Goal: Task Accomplishment & Management: Manage account settings

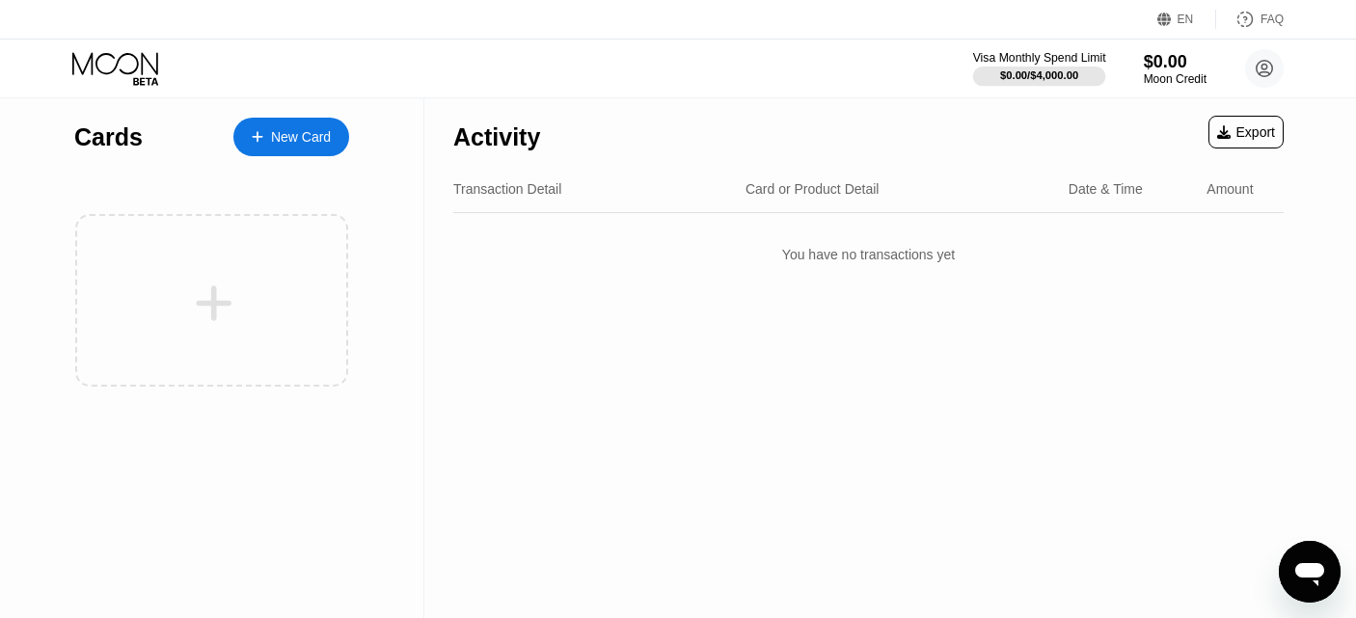
click at [1063, 69] on div "$0.00 / $4,000.00" at bounding box center [1039, 75] width 78 height 12
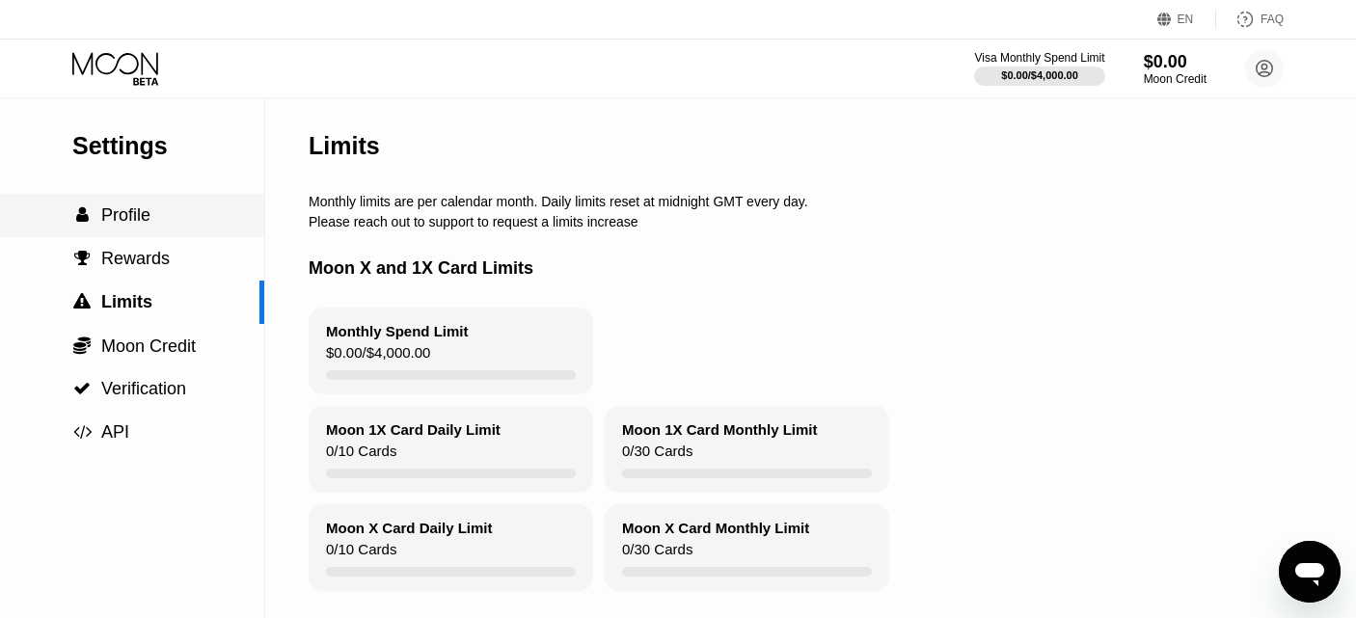
click at [156, 217] on div " Profile" at bounding box center [132, 215] width 264 height 20
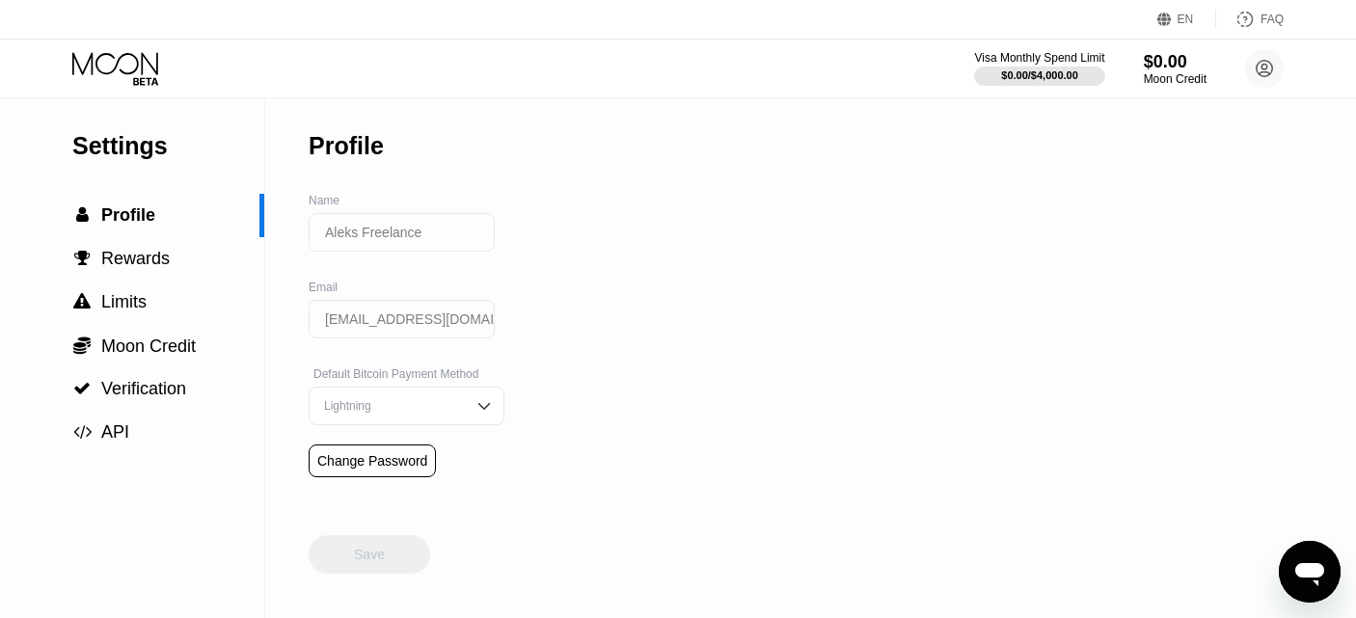
click at [182, 61] on div at bounding box center [131, 69] width 119 height 34
click at [387, 570] on div "Save" at bounding box center [370, 535] width 122 height 77
click at [133, 200] on div " Profile" at bounding box center [132, 215] width 264 height 43
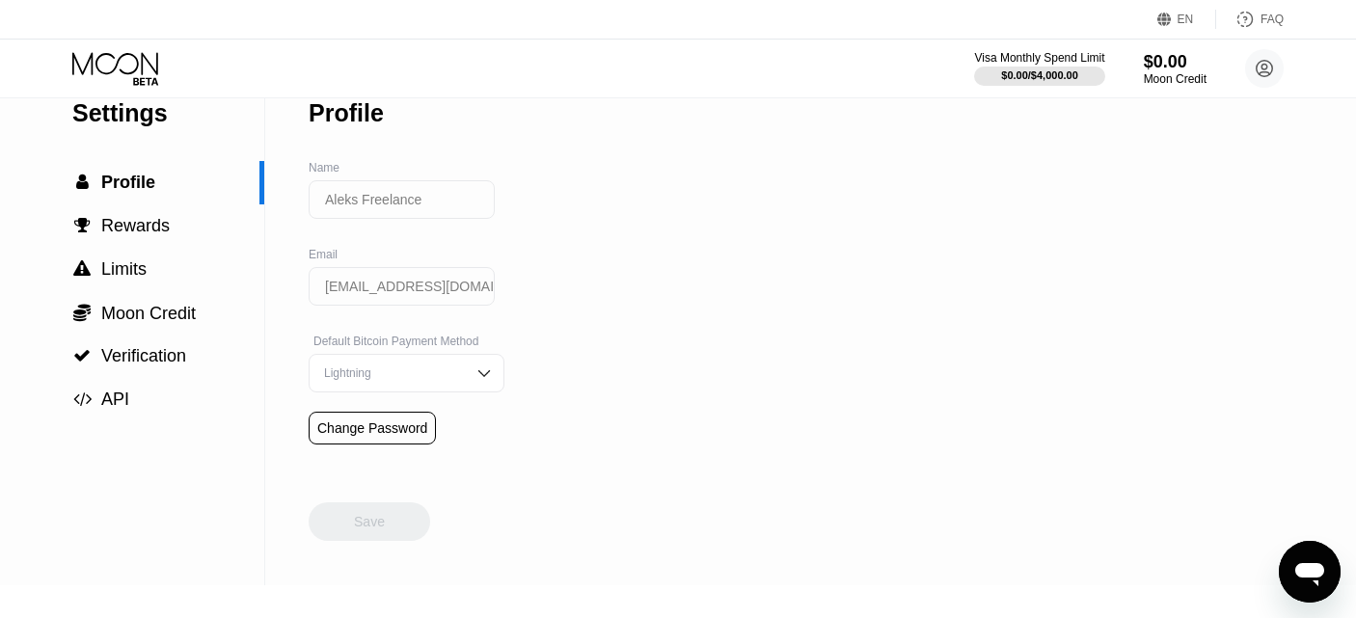
scroll to position [285, 0]
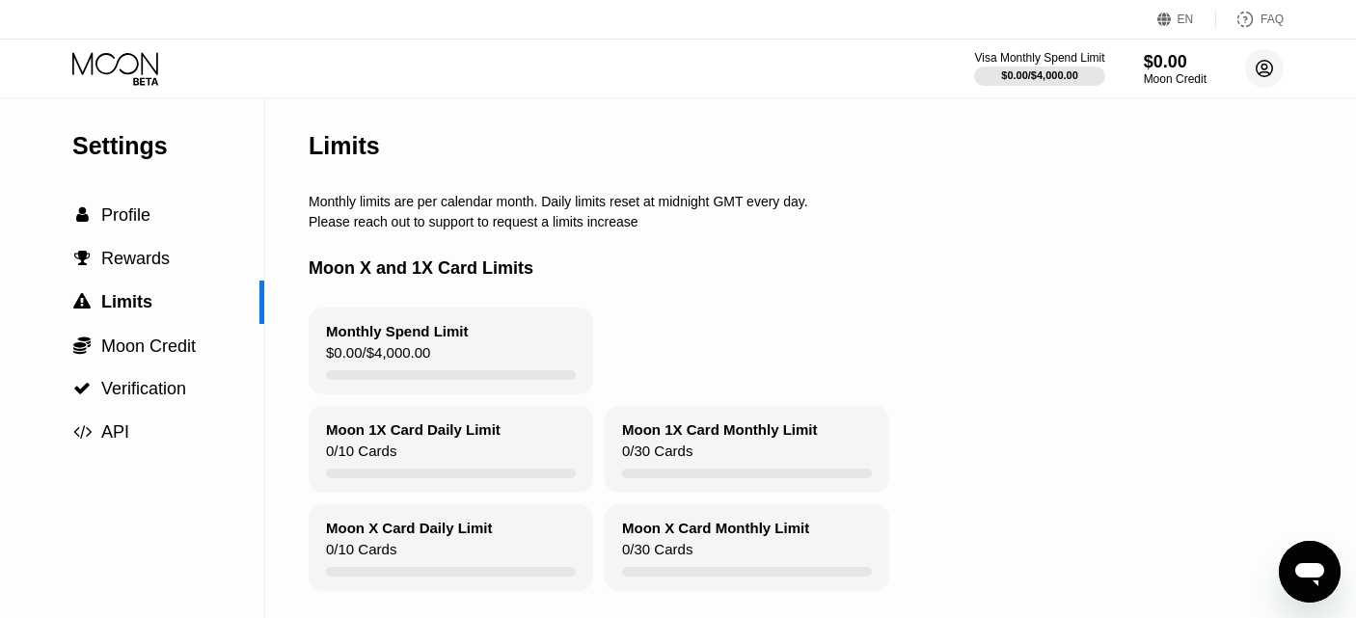
click at [1261, 78] on circle at bounding box center [1265, 68] width 39 height 39
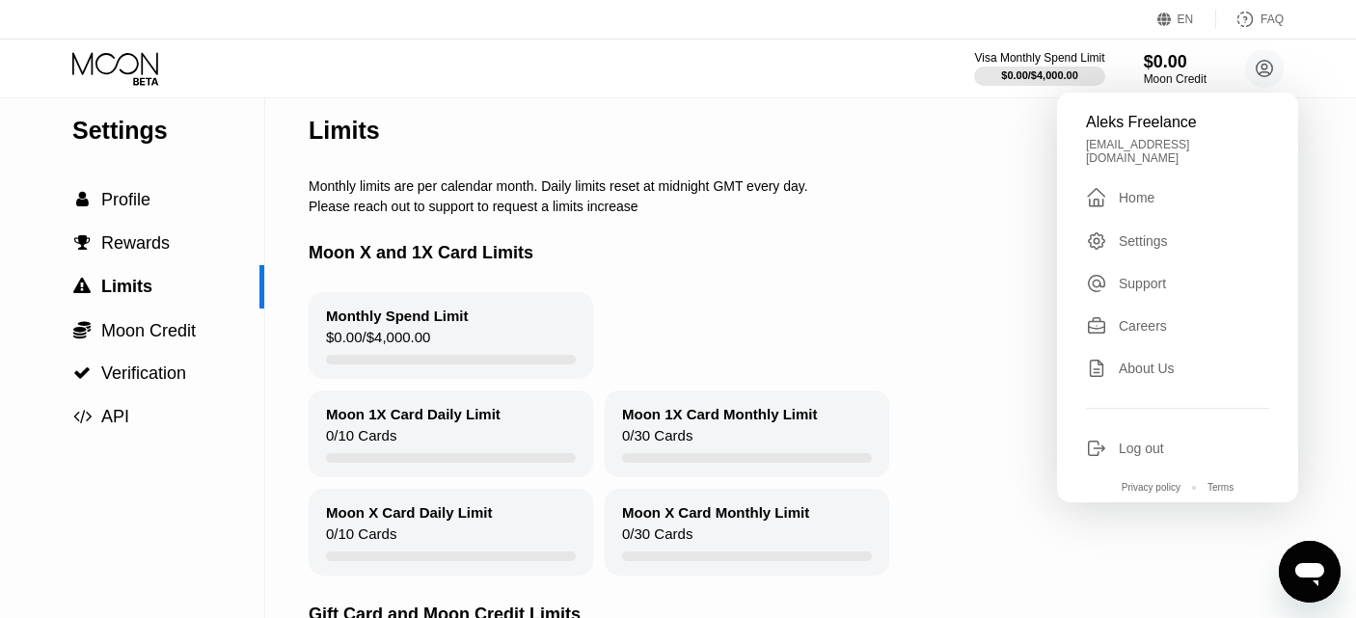
scroll to position [17, 0]
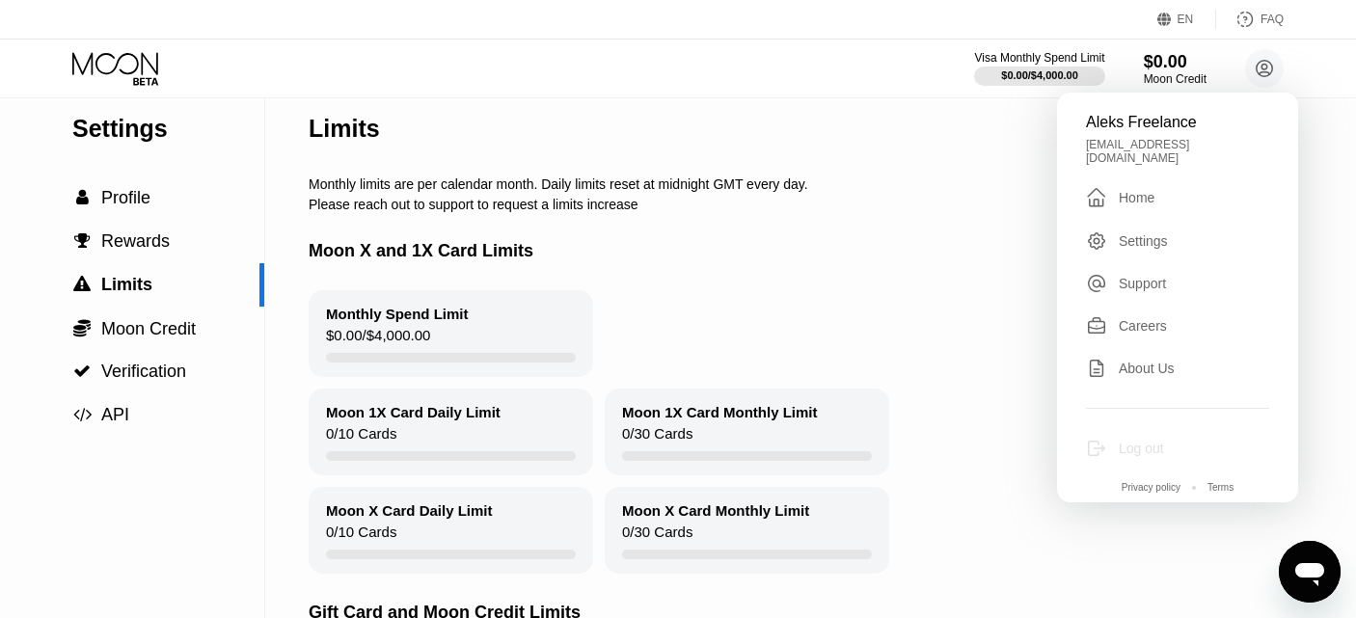
click at [1149, 438] on div "Log out" at bounding box center [1177, 448] width 183 height 21
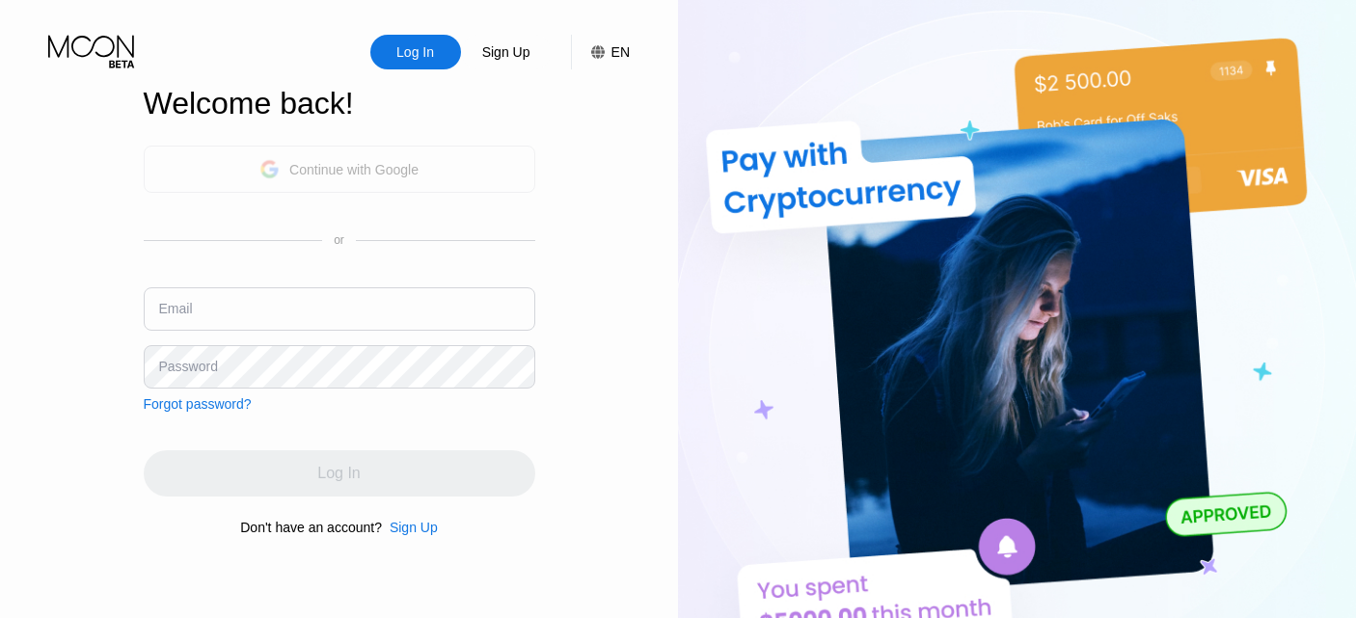
scroll to position [17, 0]
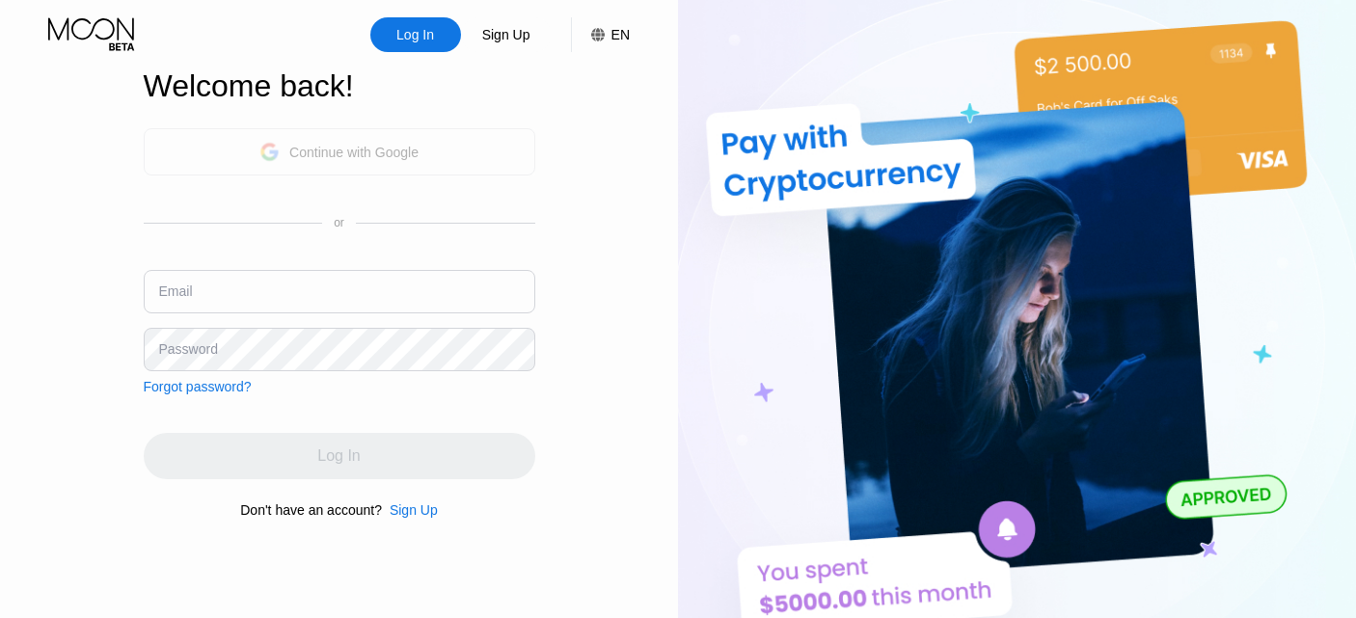
click at [437, 146] on div "Continue with Google" at bounding box center [340, 151] width 392 height 47
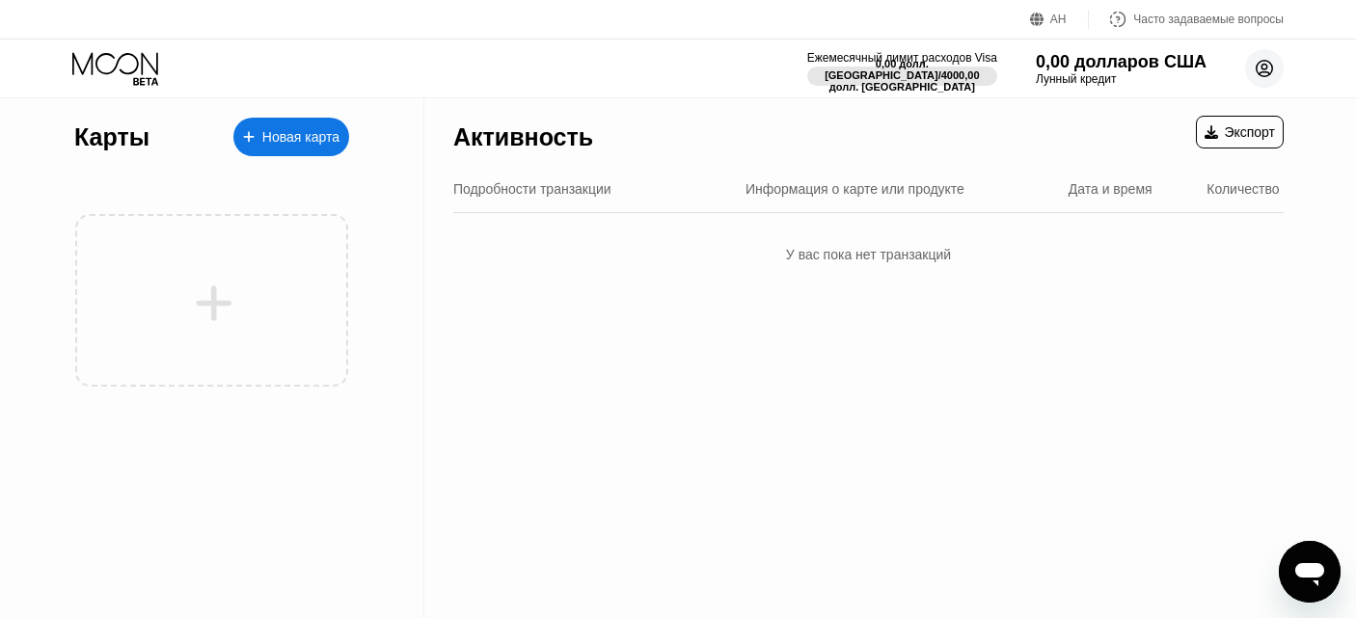
click at [1260, 78] on circle at bounding box center [1265, 68] width 39 height 39
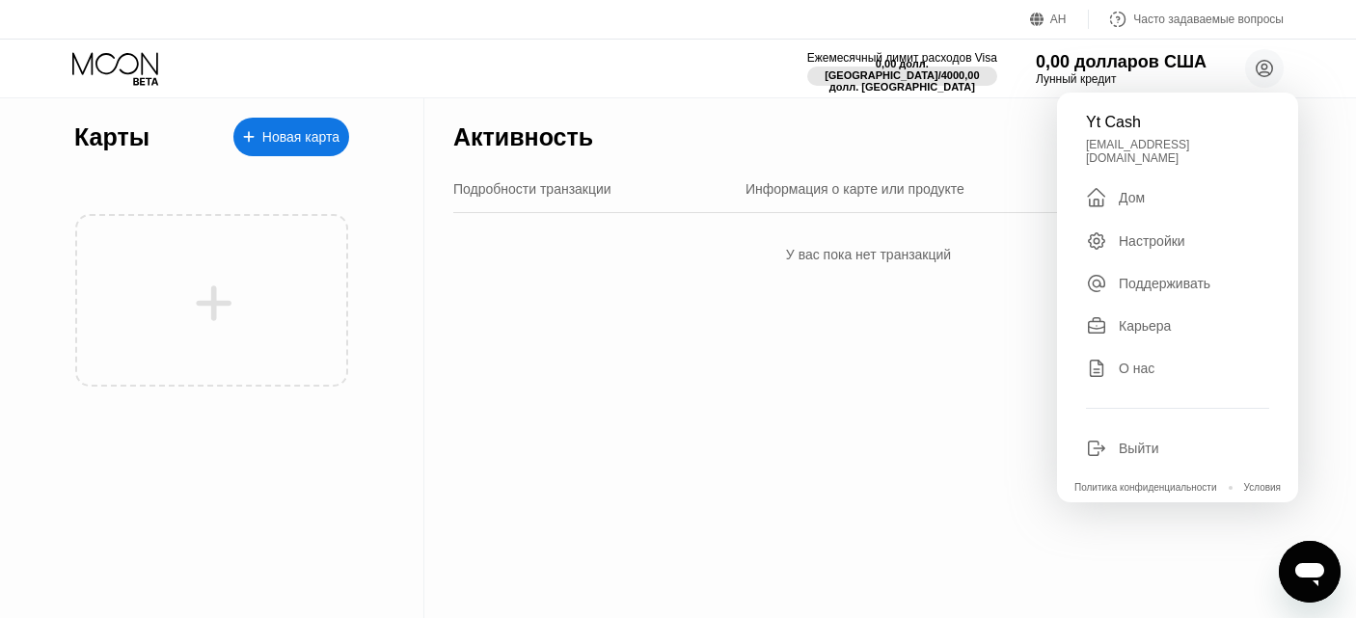
click at [1130, 441] on font "Выйти" at bounding box center [1139, 448] width 40 height 15
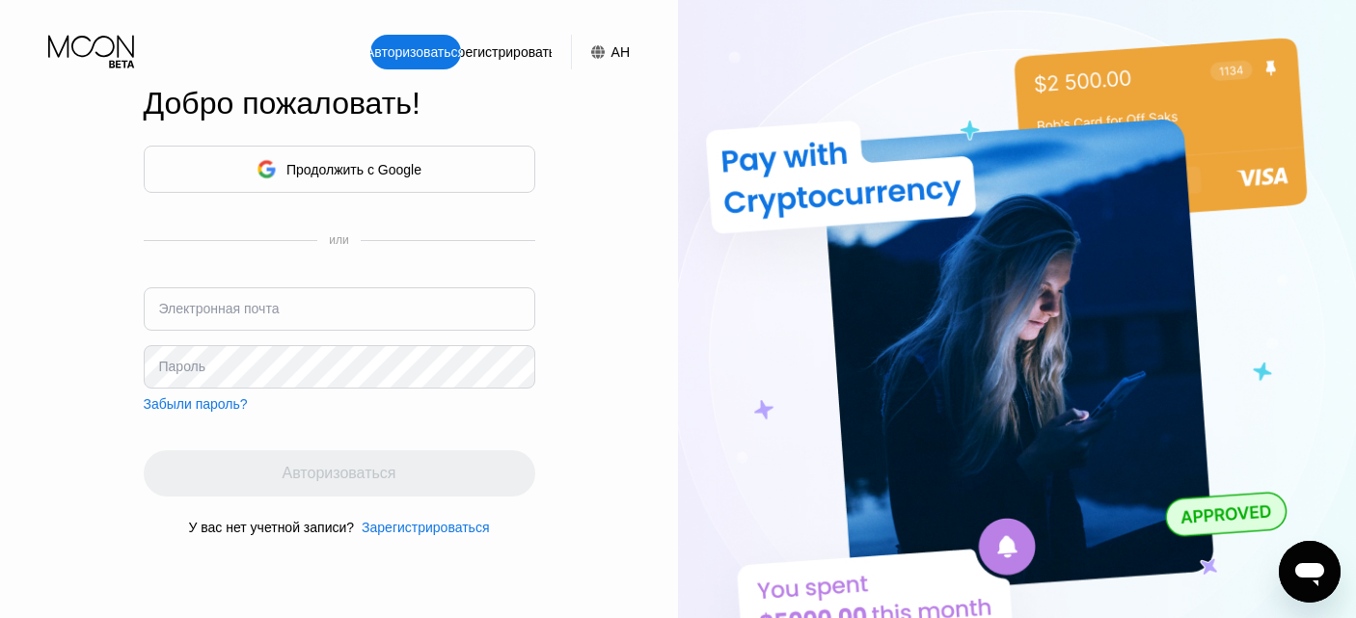
click at [430, 169] on div "Продолжить с Google" at bounding box center [340, 169] width 392 height 47
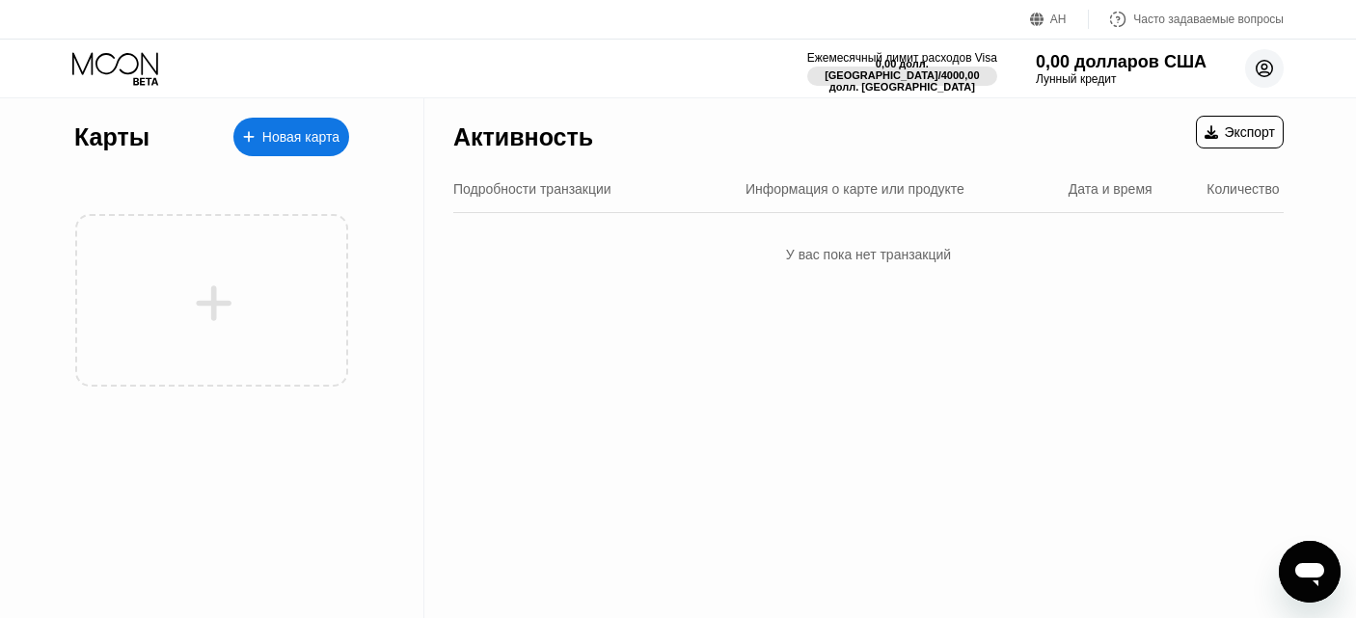
click at [1261, 57] on circle at bounding box center [1265, 68] width 39 height 39
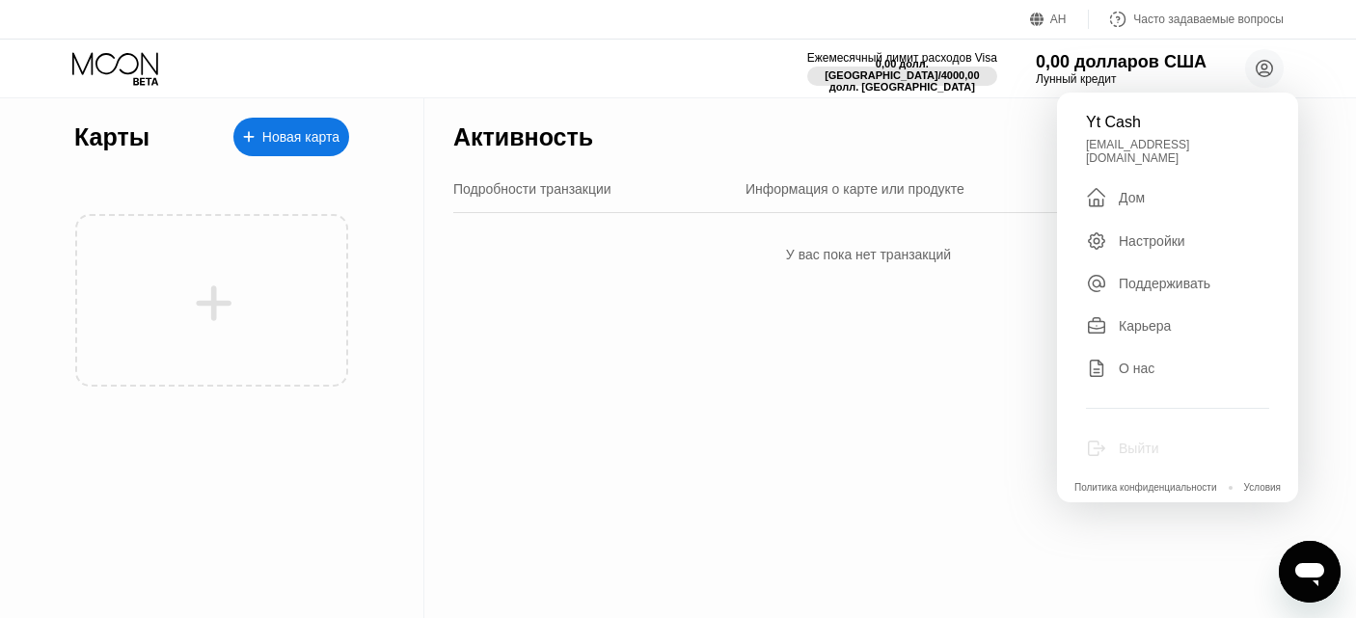
click at [1132, 441] on font "Выйти" at bounding box center [1139, 448] width 40 height 15
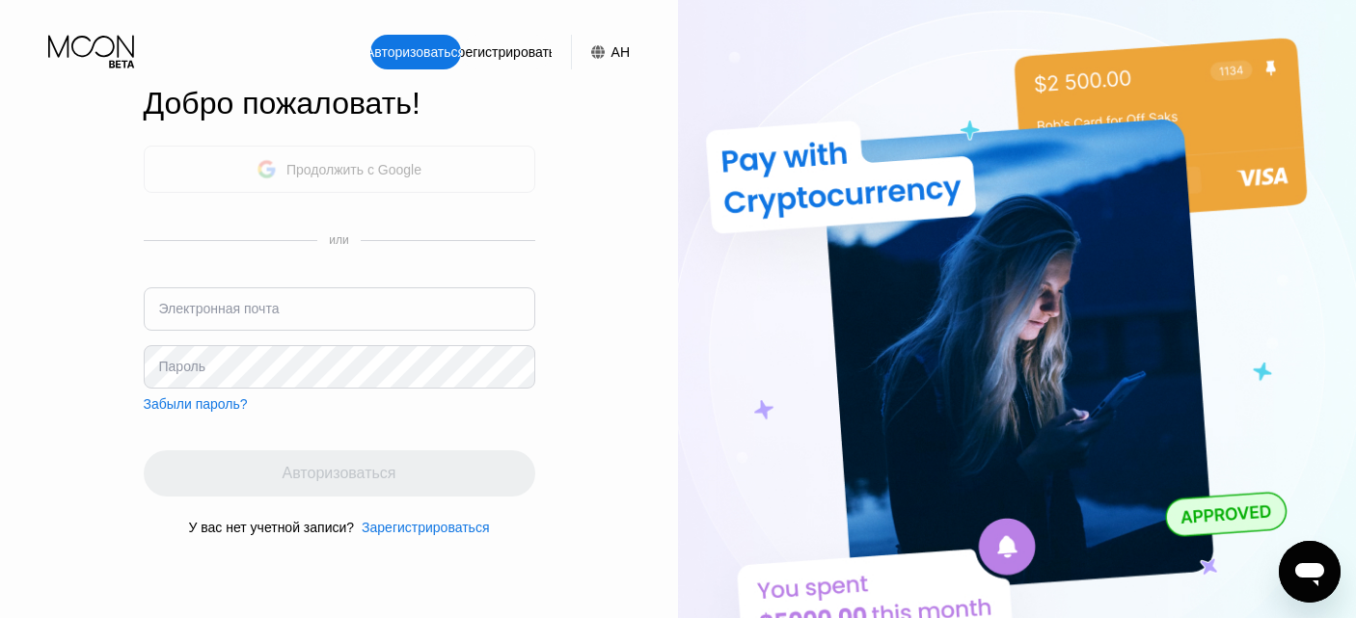
click at [365, 174] on font "Продолжить с Google" at bounding box center [354, 169] width 135 height 15
